Goal: Task Accomplishment & Management: Complete application form

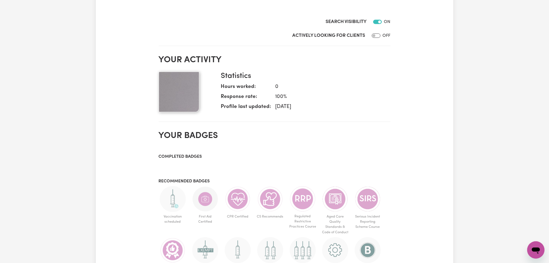
scroll to position [144, 0]
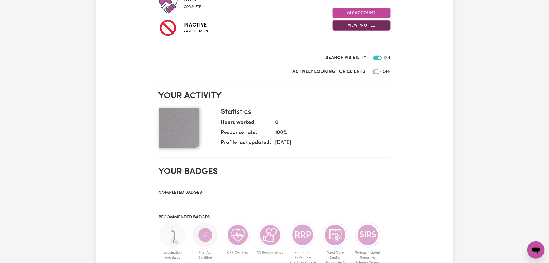
click at [360, 25] on button "View Profile" at bounding box center [362, 25] width 58 height 10
click at [358, 51] on link "Profile Completeness" at bounding box center [358, 50] width 51 height 11
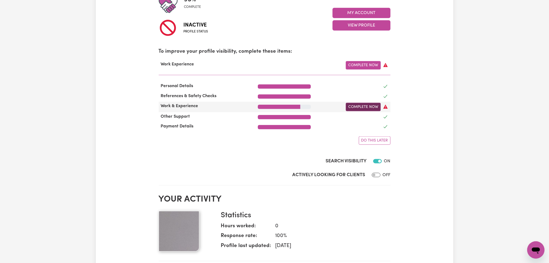
click at [369, 110] on link "Complete Now" at bounding box center [363, 107] width 35 height 8
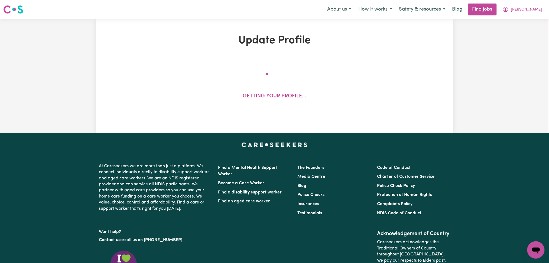
select select "Certificate III (Individual Support)"
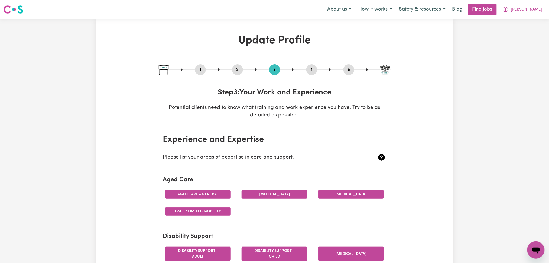
drag, startPoint x: 197, startPoint y: 69, endPoint x: 156, endPoint y: 102, distance: 52.8
click at [196, 68] on button "1" at bounding box center [200, 69] width 11 height 7
select select "female"
select select "Australian Citizen"
select select "Studying a healthcare related degree or qualification"
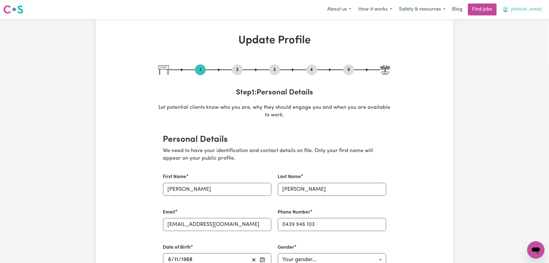
click at [509, 13] on icon "My Account" at bounding box center [506, 9] width 7 height 7
click at [522, 41] on link "Logout" at bounding box center [524, 41] width 43 height 10
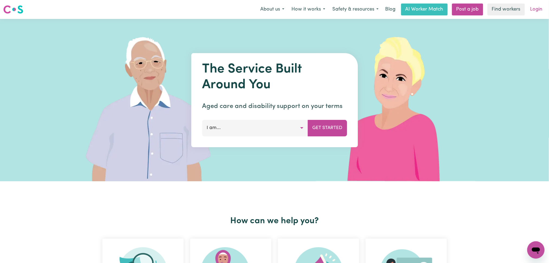
click at [534, 10] on link "Login" at bounding box center [536, 10] width 19 height 12
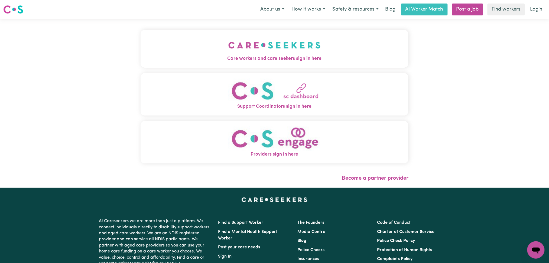
click at [291, 64] on button "Care workers and care seekers sign in here" at bounding box center [275, 49] width 268 height 38
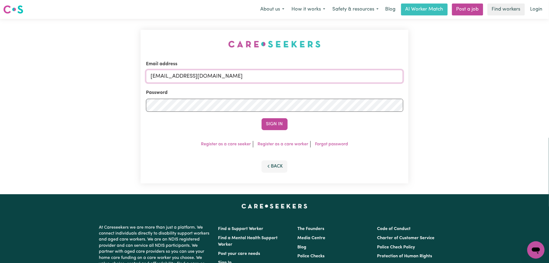
click at [166, 73] on input "onboardingcs@careseekers.com.au" at bounding box center [274, 76] width 257 height 13
drag, startPoint x: 178, startPoint y: 73, endPoint x: 347, endPoint y: 87, distance: 169.3
click at [347, 87] on form "Email address Superuser~jakedworkin@hotmail.com Password Sign In" at bounding box center [274, 96] width 257 height 70
type input "Superuser~tem.r16@outlook.com"
click at [276, 127] on button "Sign In" at bounding box center [275, 124] width 26 height 12
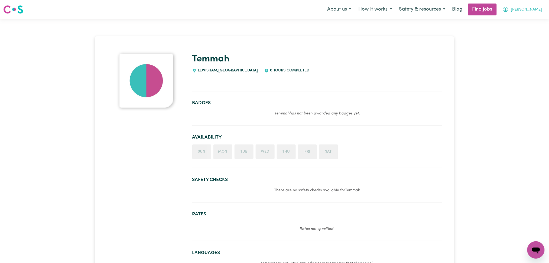
click at [535, 8] on span "[PERSON_NAME]" at bounding box center [526, 10] width 31 height 6
